Goal: Task Accomplishment & Management: Manage account settings

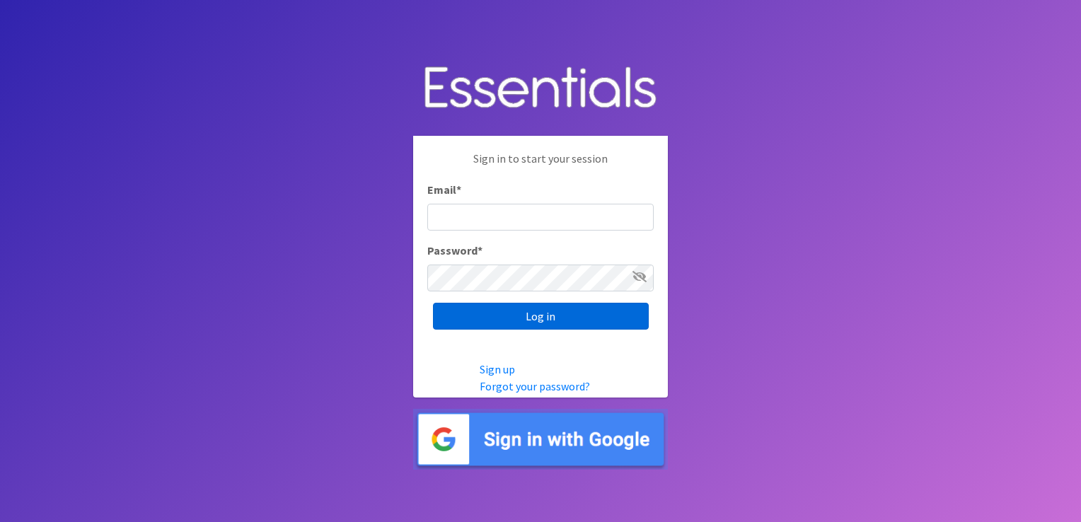
type input "shannon@HeartofOhiodiaperbank.org"
click at [473, 318] on input "Log in" at bounding box center [541, 316] width 216 height 27
type input "shannon@HeartofOhiodiaperbank.org"
click at [485, 316] on input "Log in" at bounding box center [541, 316] width 216 height 27
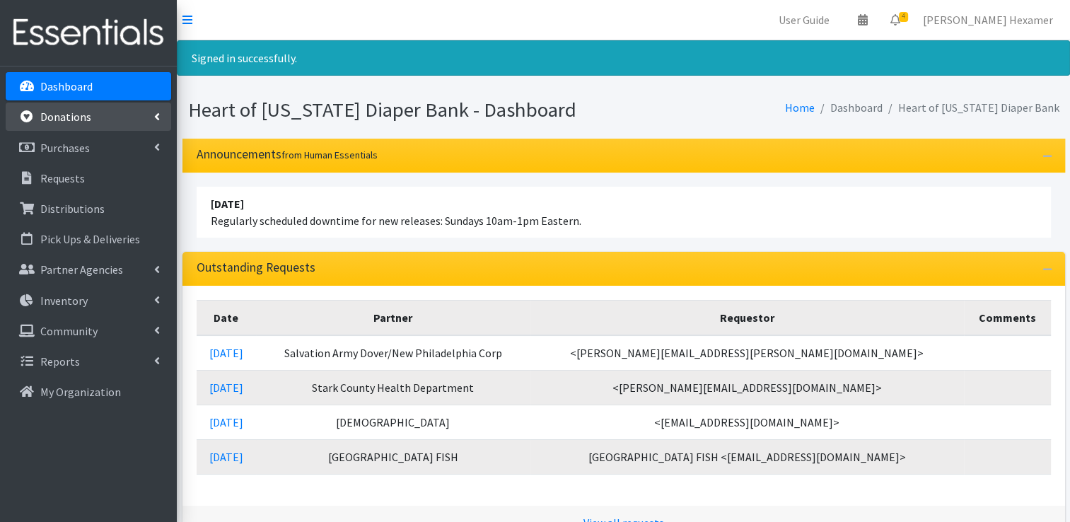
click at [65, 125] on link "Donations" at bounding box center [89, 117] width 166 height 28
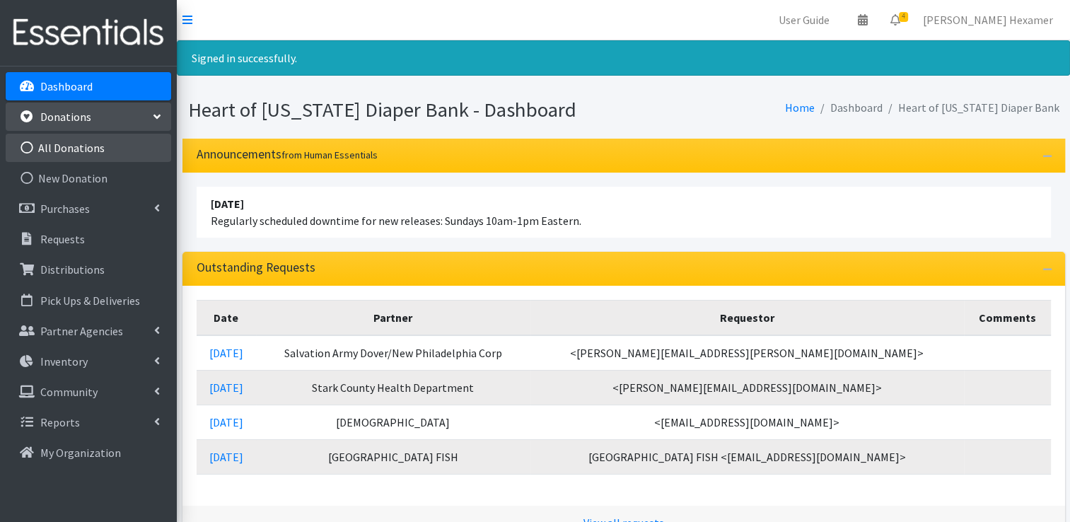
click at [76, 144] on link "All Donations" at bounding box center [89, 148] width 166 height 28
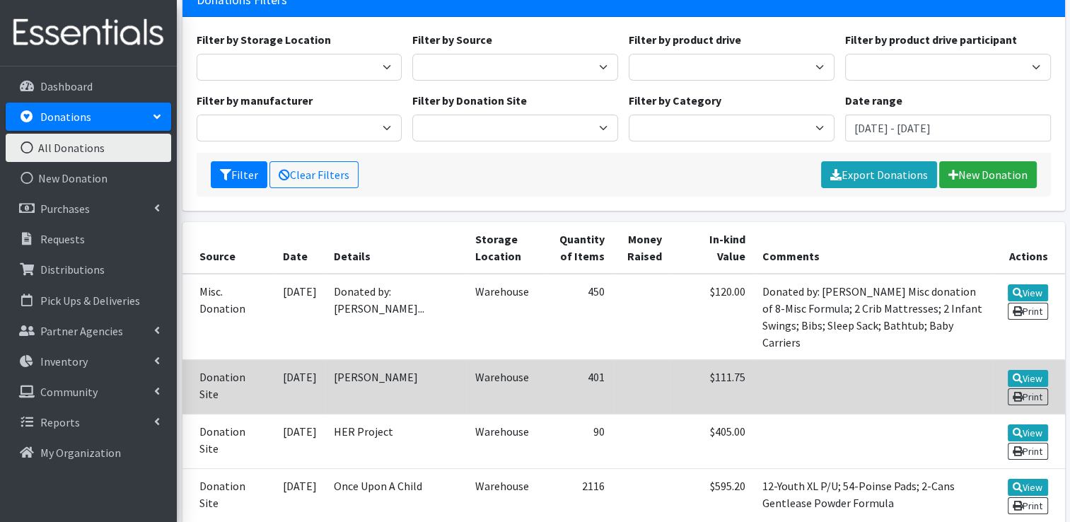
scroll to position [141, 0]
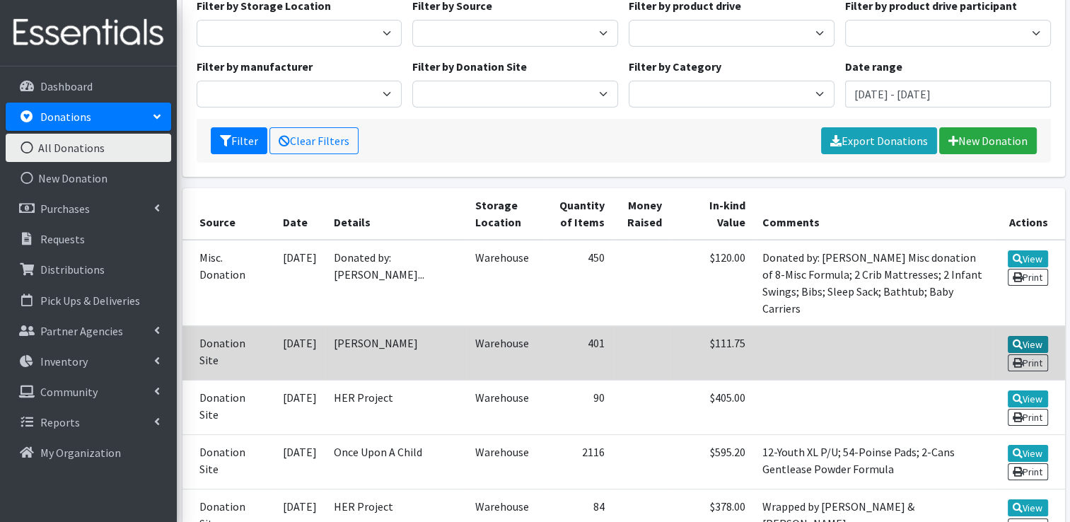
click at [1031, 343] on link "View" at bounding box center [1028, 344] width 40 height 17
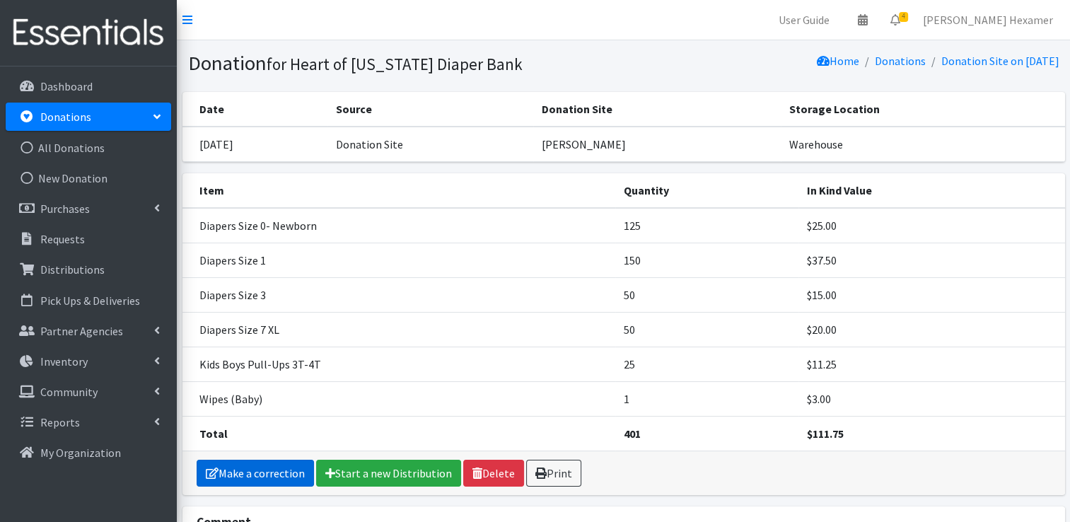
click at [228, 473] on link "Make a correction" at bounding box center [255, 473] width 117 height 27
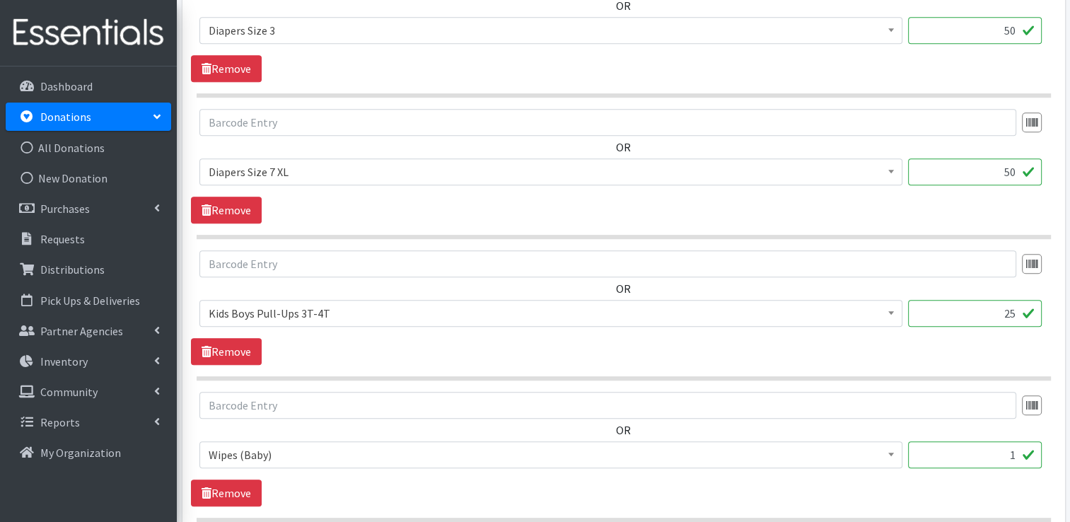
scroll to position [778, 0]
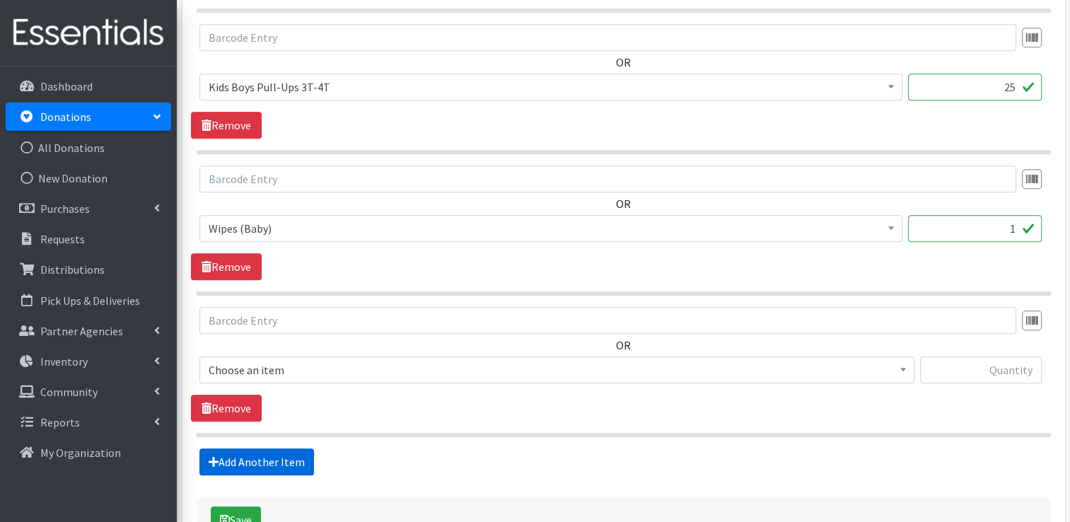
click at [282, 457] on link "Add Another Item" at bounding box center [256, 462] width 115 height 27
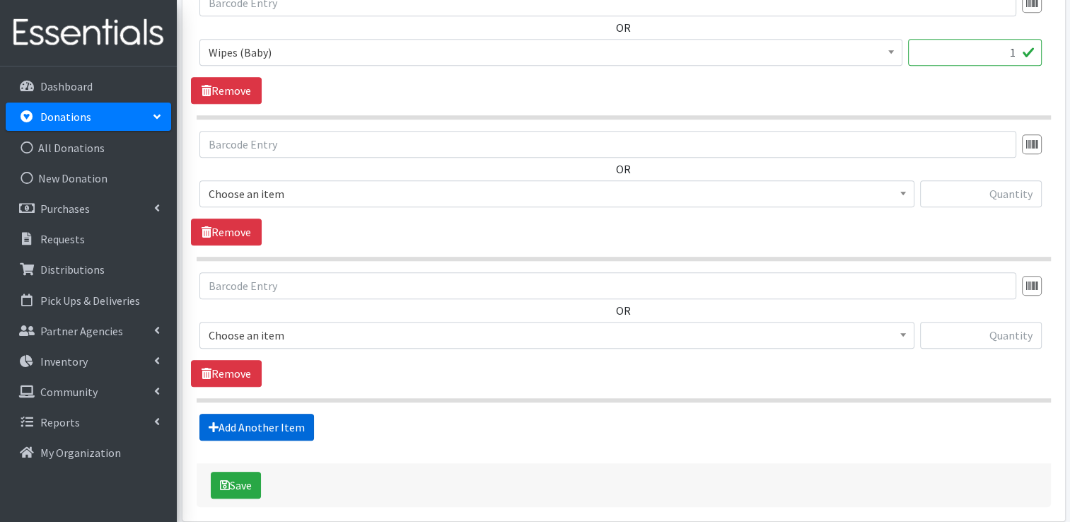
scroll to position [1296, 0]
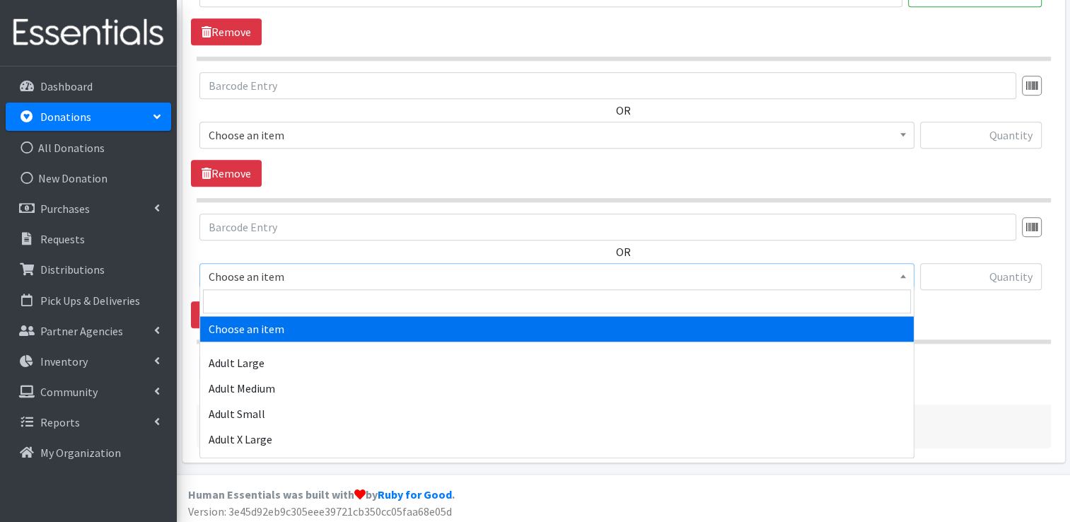
click at [288, 277] on span "Choose an item" at bounding box center [557, 277] width 697 height 20
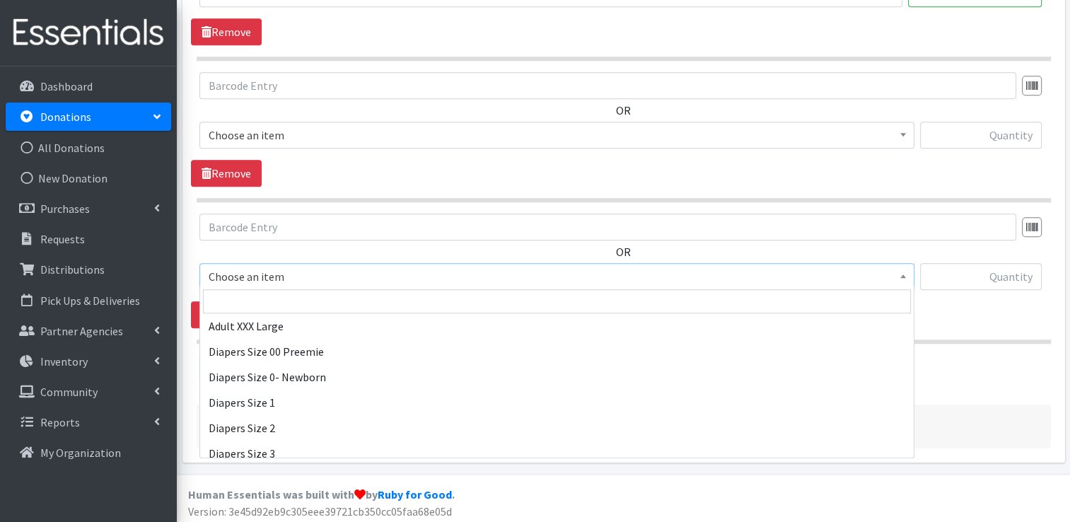
scroll to position [212, 0]
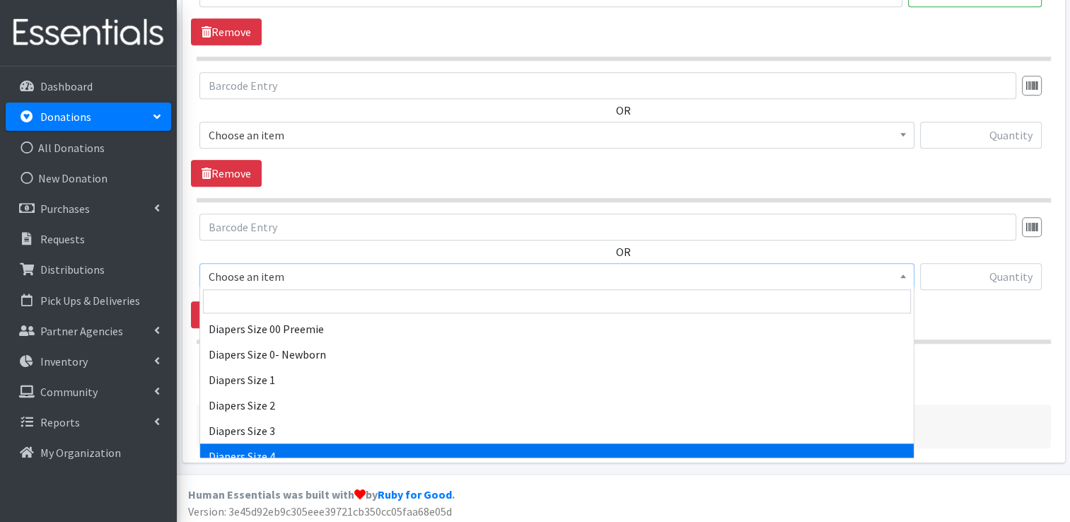
select select "414"
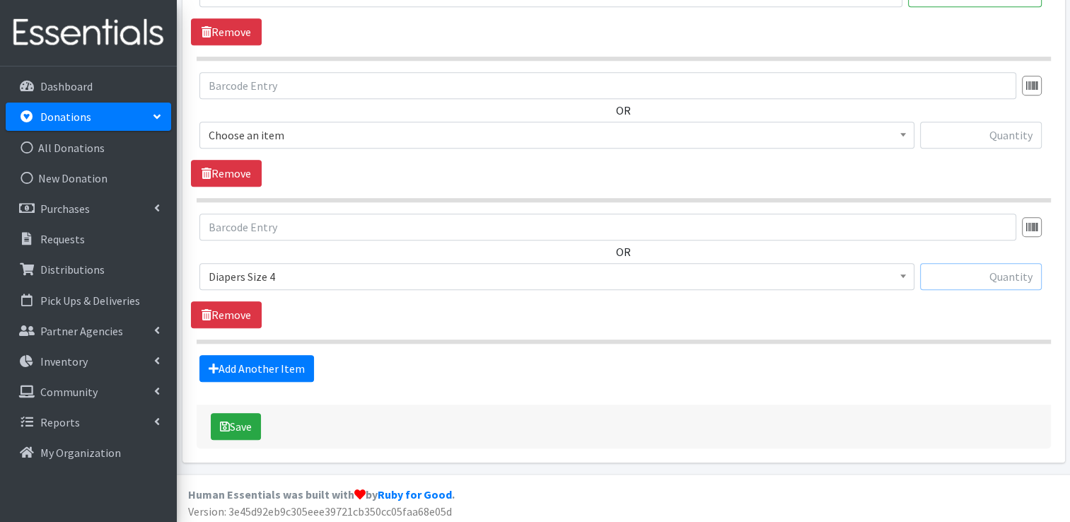
click at [958, 273] on input "text" at bounding box center [981, 276] width 122 height 27
type input "25"
click at [241, 432] on button "Save" at bounding box center [236, 426] width 50 height 27
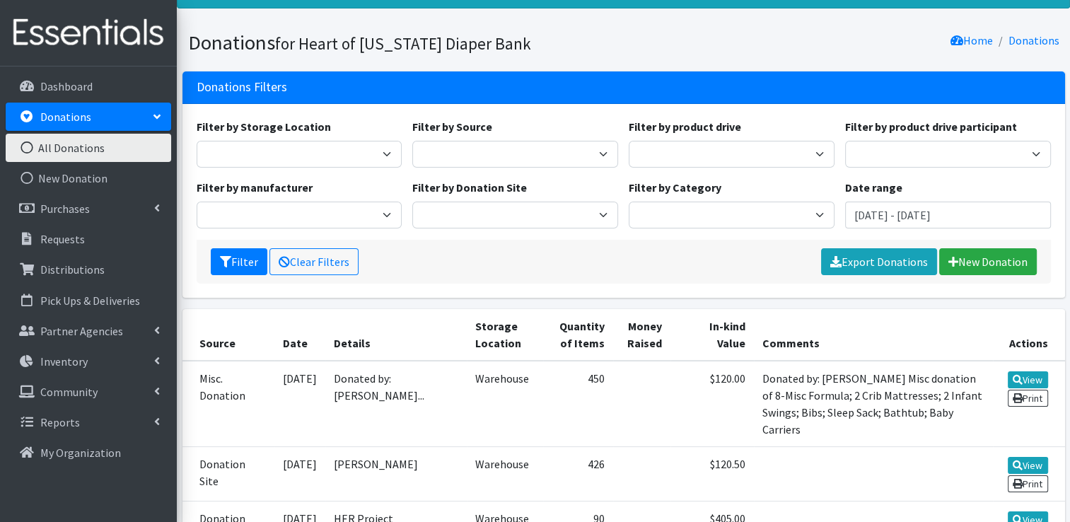
scroll to position [71, 0]
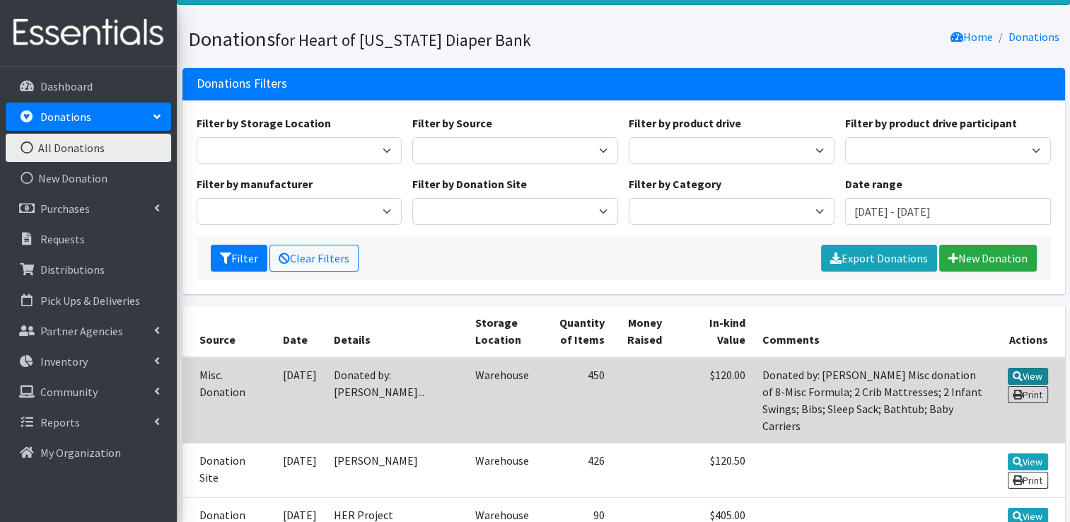
click at [1019, 373] on icon at bounding box center [1018, 376] width 10 height 10
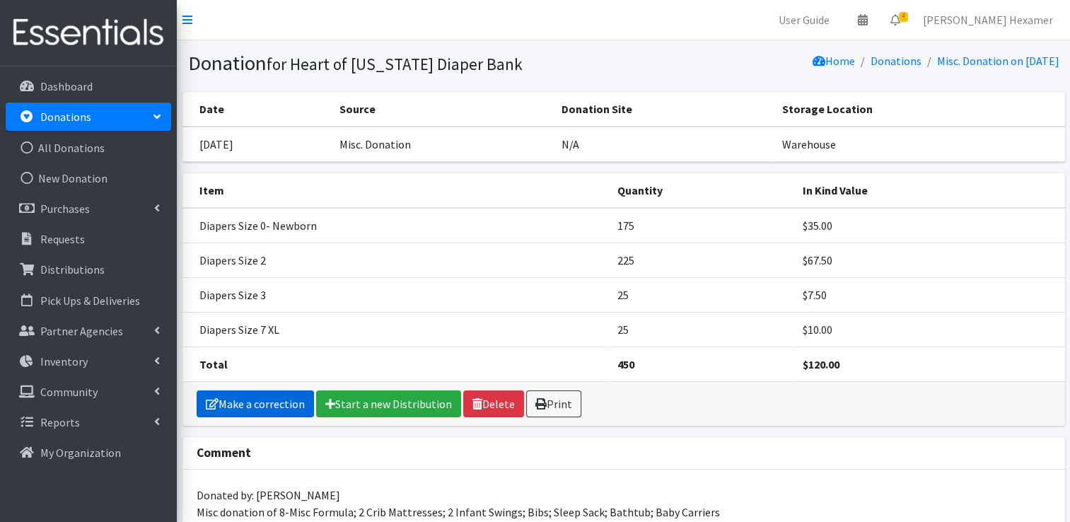
click at [243, 403] on link "Make a correction" at bounding box center [255, 403] width 117 height 27
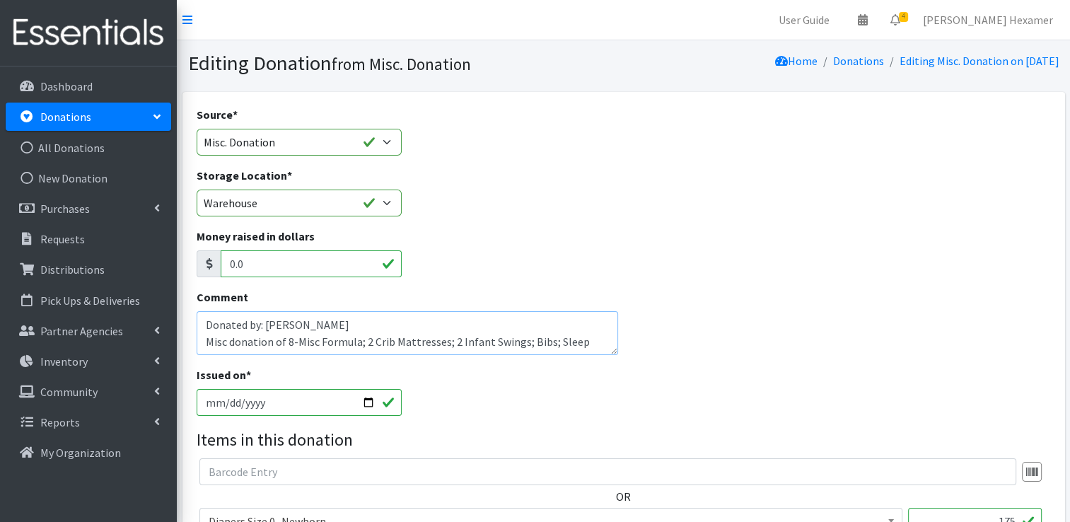
scroll to position [17, 0]
drag, startPoint x: 582, startPoint y: 342, endPoint x: 291, endPoint y: 322, distance: 291.4
click at [291, 322] on textarea "Donated by: [PERSON_NAME] Misc donation of 8-Misc Formula; 2 Crib Mattresses; 2…" at bounding box center [408, 333] width 422 height 44
drag, startPoint x: 351, startPoint y: 345, endPoint x: 287, endPoint y: 323, distance: 68.2
click at [287, 323] on textarea "Donated by: [PERSON_NAME] Misc donation of 8-Misc Formula; 2 Crib Mattresses; 2…" at bounding box center [408, 333] width 422 height 44
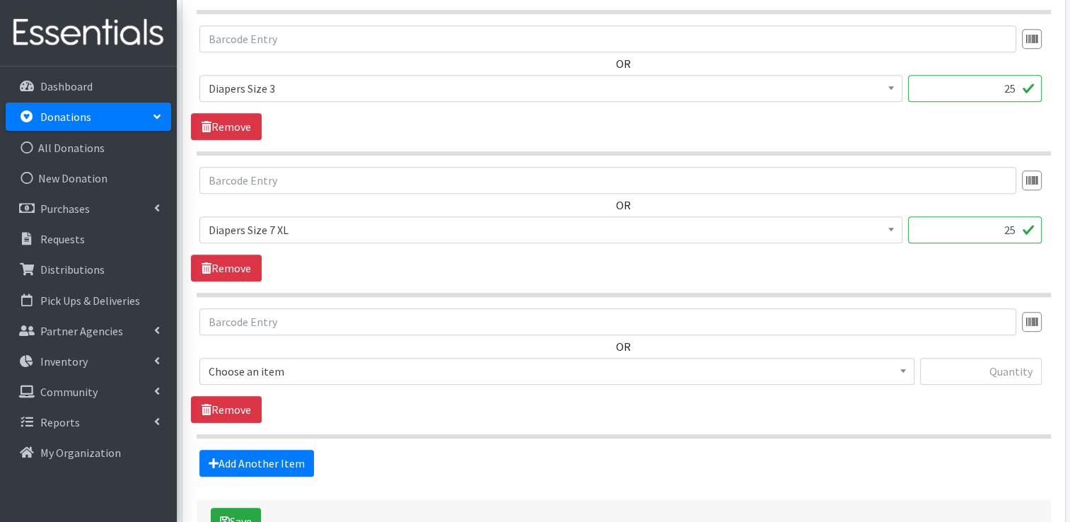
scroll to position [812, 0]
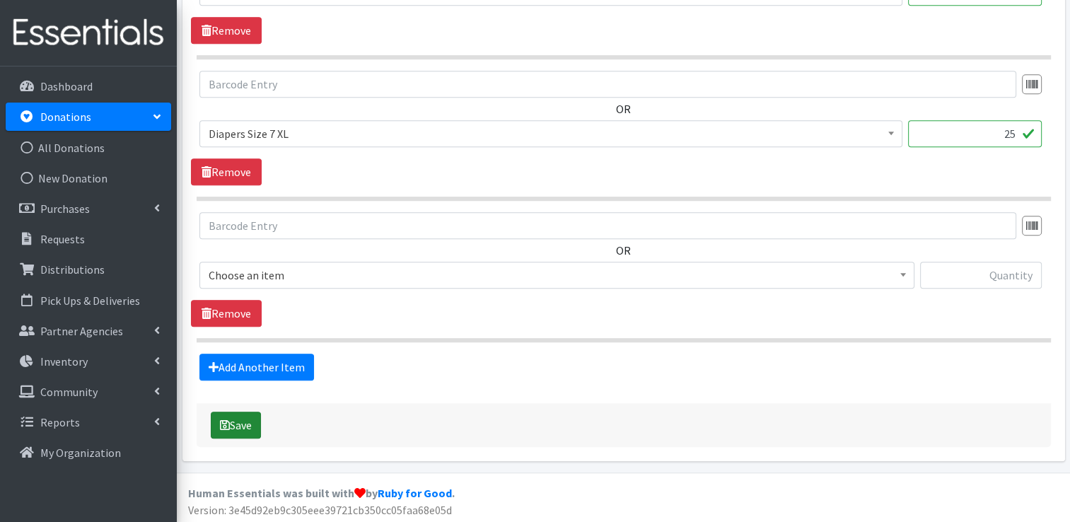
click at [235, 426] on button "Save" at bounding box center [236, 425] width 50 height 27
